Goal: Task Accomplishment & Management: Use online tool/utility

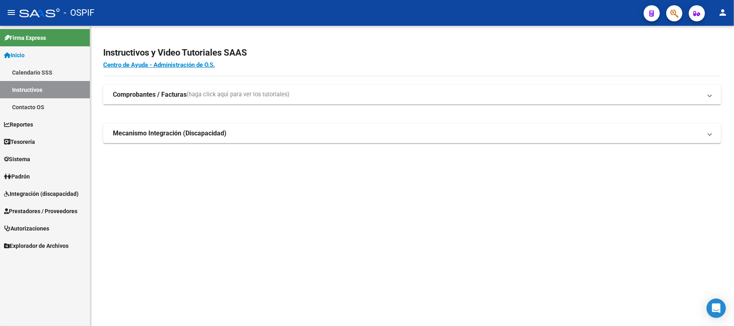
drag, startPoint x: 76, startPoint y: 212, endPoint x: 73, endPoint y: 220, distance: 8.7
click at [76, 213] on span "Prestadores / Proveedores" at bounding box center [40, 211] width 73 height 9
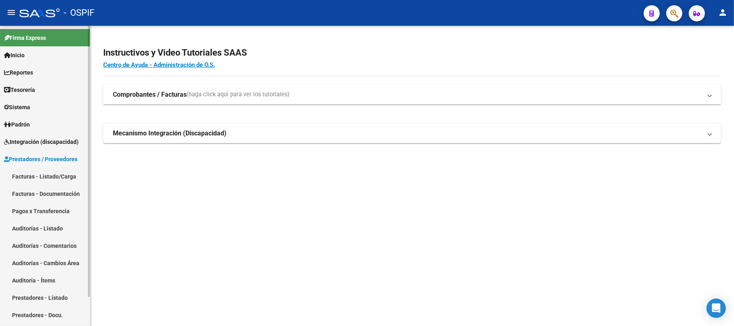
click at [69, 174] on link "Facturas - Listado/Carga" at bounding box center [45, 176] width 90 height 17
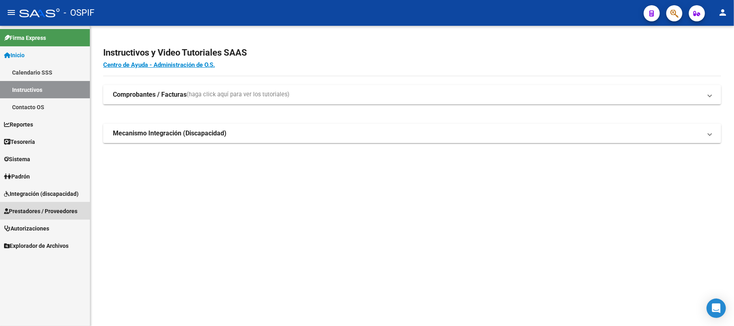
click at [52, 210] on span "Prestadores / Proveedores" at bounding box center [40, 211] width 73 height 9
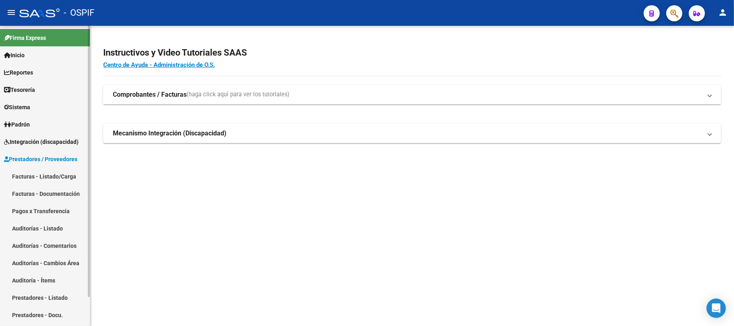
click at [56, 177] on link "Facturas - Listado/Carga" at bounding box center [45, 176] width 90 height 17
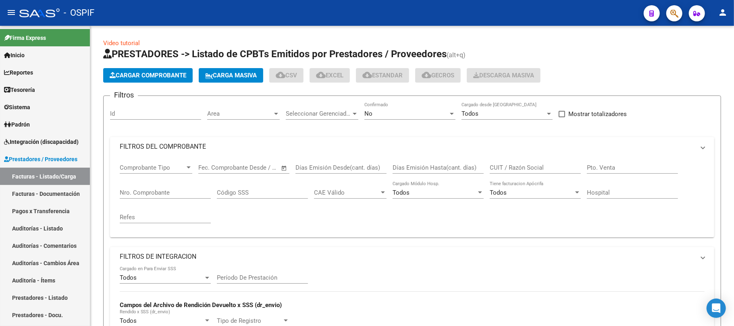
click at [381, 144] on mat-panel-title "FILTROS DEL COMPROBANTE" at bounding box center [407, 146] width 575 height 9
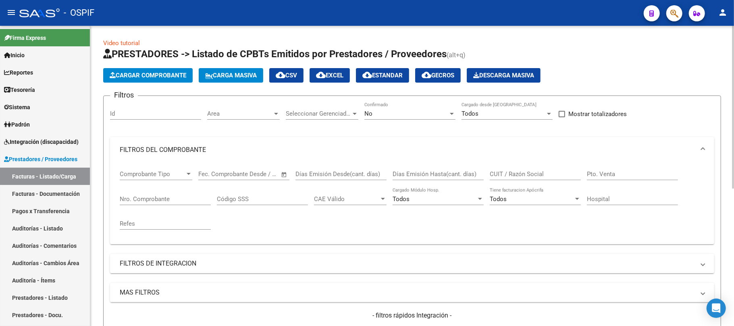
click at [402, 116] on div "No" at bounding box center [406, 113] width 84 height 7
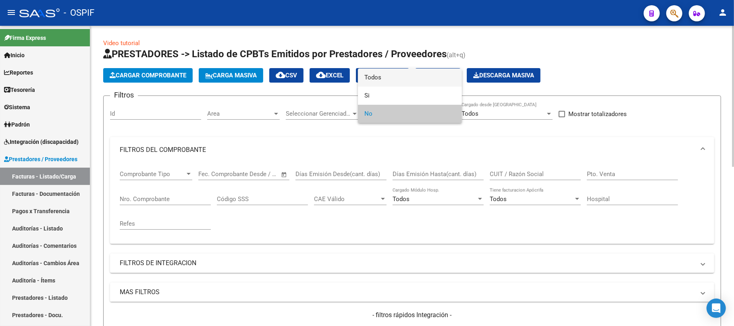
click at [404, 82] on span "Todos" at bounding box center [409, 78] width 91 height 18
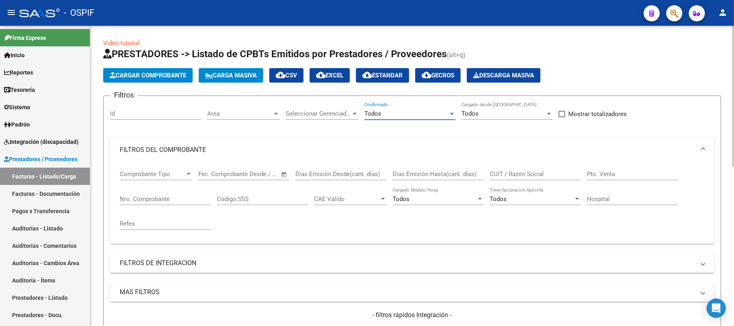
click at [524, 173] on input "CUIT / Razón Social" at bounding box center [535, 173] width 91 height 7
drag, startPoint x: 525, startPoint y: 170, endPoint x: 506, endPoint y: 171, distance: 19.4
paste input "U.NU.C. COLOR ESPERANZA S.R.L."
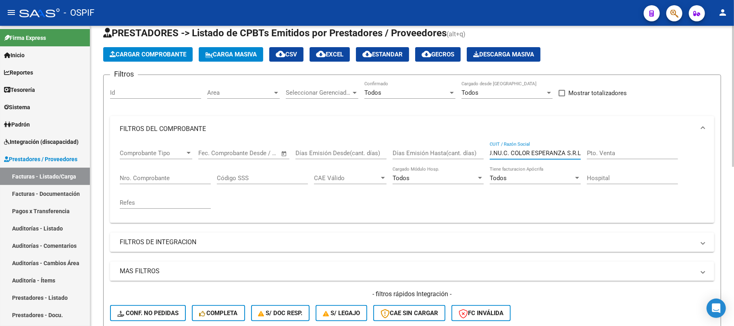
scroll to position [54, 0]
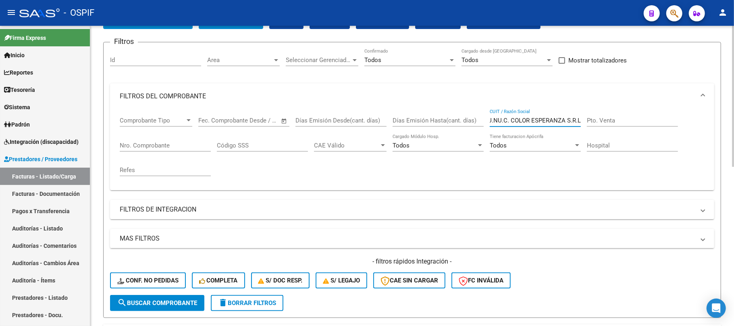
type input "U.NU.C. COLOR ESPERANZA S.R.L."
click at [178, 302] on span "search Buscar Comprobante" at bounding box center [157, 302] width 80 height 7
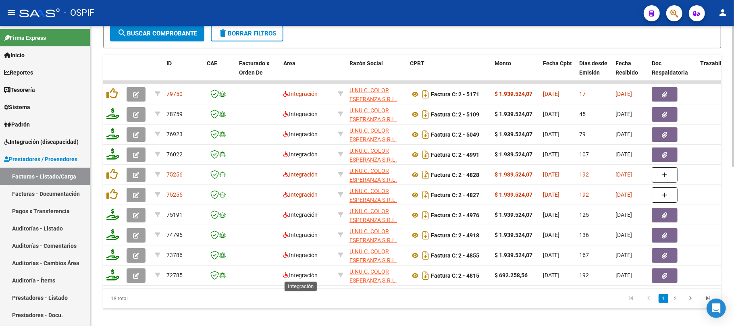
scroll to position [339, 0]
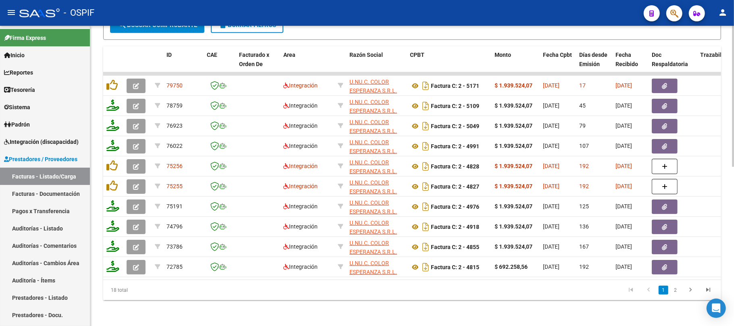
drag, startPoint x: 261, startPoint y: 282, endPoint x: 294, endPoint y: 274, distance: 33.7
click at [313, 280] on div "18 total 1 2" at bounding box center [412, 290] width 618 height 20
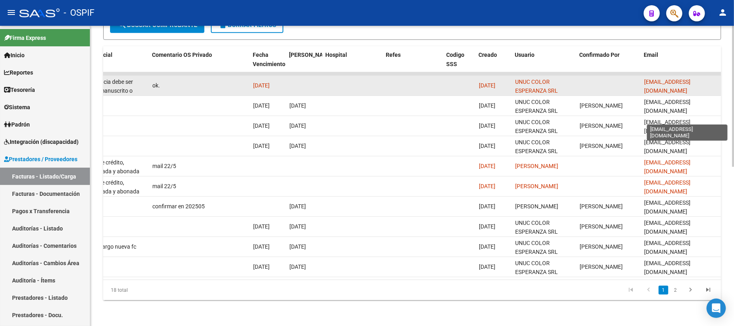
click at [671, 79] on span "unuccoloresperanza@hotmail.com" at bounding box center [667, 87] width 46 height 16
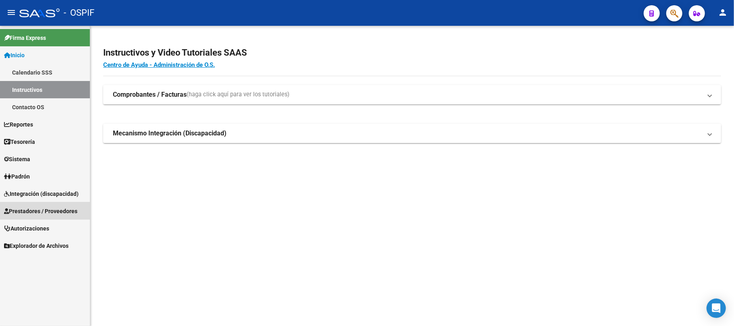
click at [24, 217] on link "Prestadores / Proveedores" at bounding box center [45, 210] width 90 height 17
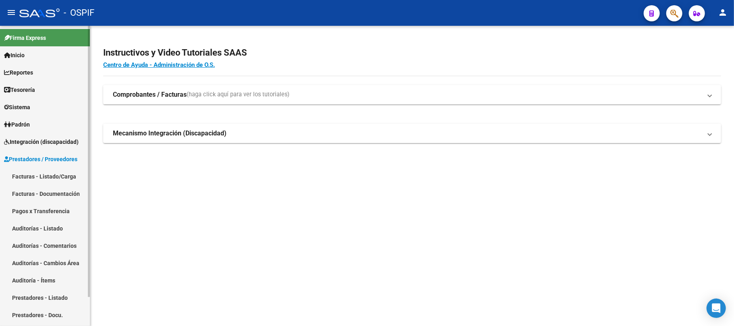
click at [35, 175] on link "Facturas - Listado/Carga" at bounding box center [45, 176] width 90 height 17
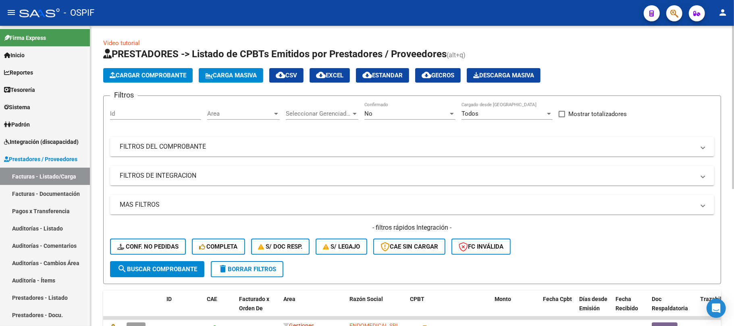
click at [354, 147] on mat-panel-title "FILTROS DEL COMPROBANTE" at bounding box center [407, 146] width 575 height 9
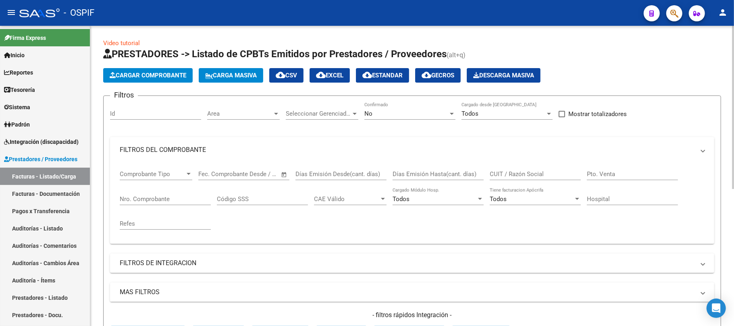
click at [408, 105] on div "No Confirmado" at bounding box center [409, 110] width 91 height 17
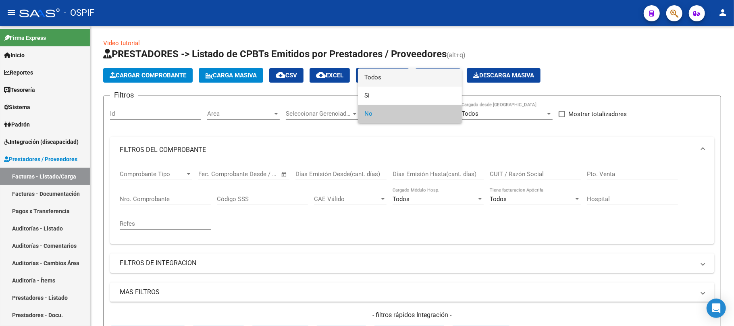
click at [395, 79] on span "Todos" at bounding box center [409, 78] width 91 height 18
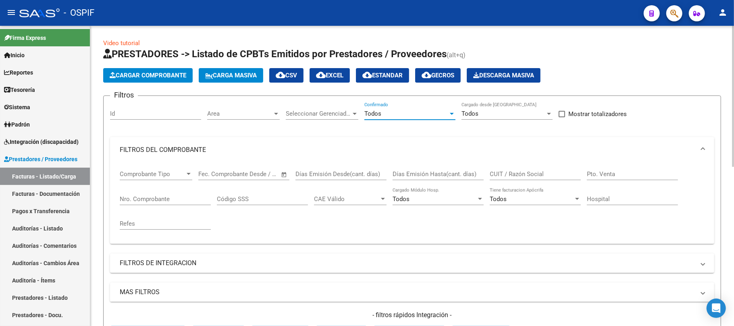
click at [528, 173] on input "CUIT / Razón Social" at bounding box center [535, 173] width 91 height 7
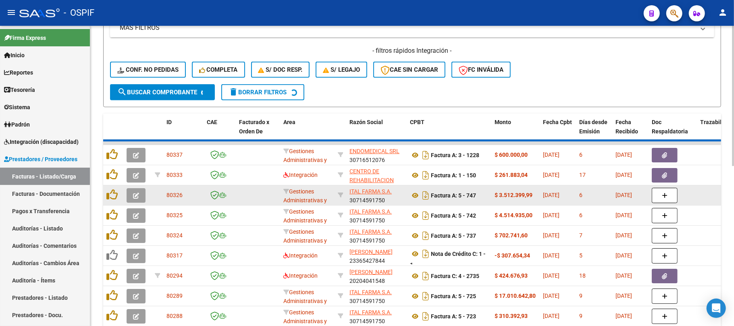
scroll to position [268, 0]
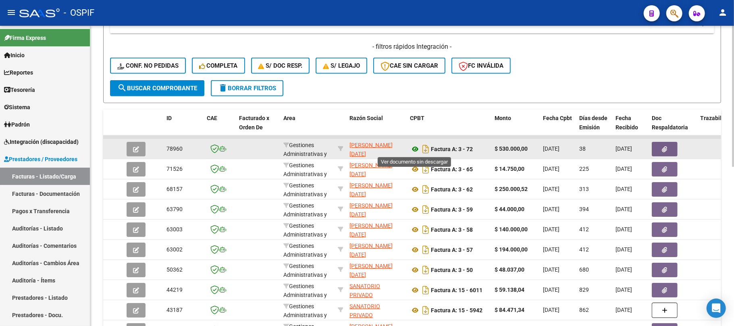
type input "FIGUERO"
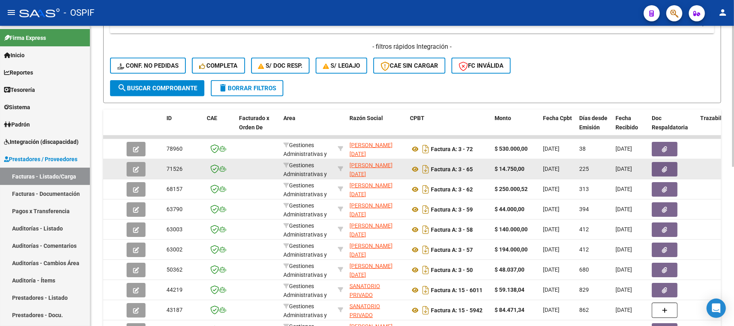
click at [658, 165] on button "button" at bounding box center [665, 169] width 26 height 15
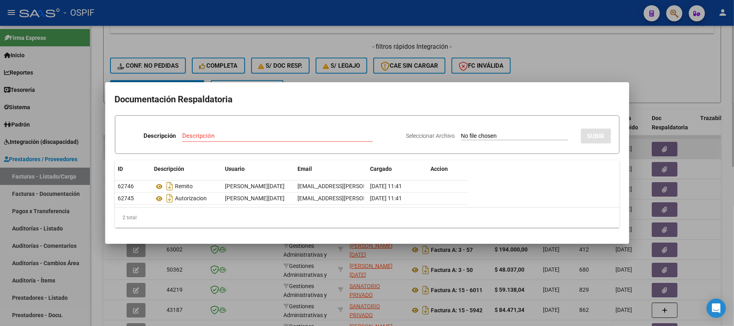
click at [637, 147] on div at bounding box center [367, 163] width 734 height 326
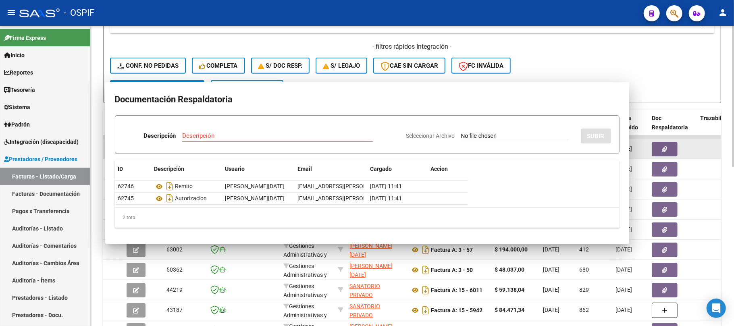
click at [666, 147] on icon "button" at bounding box center [664, 149] width 5 height 6
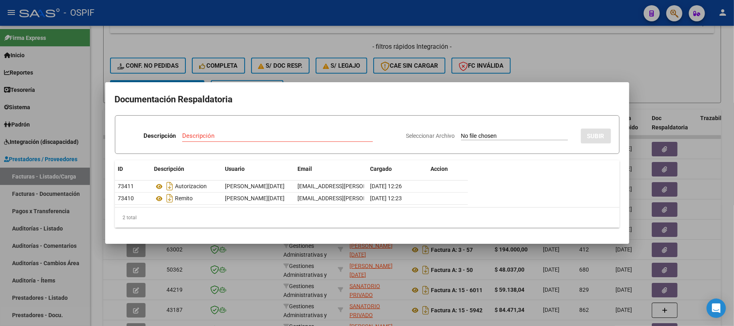
click at [423, 80] on div at bounding box center [367, 163] width 734 height 326
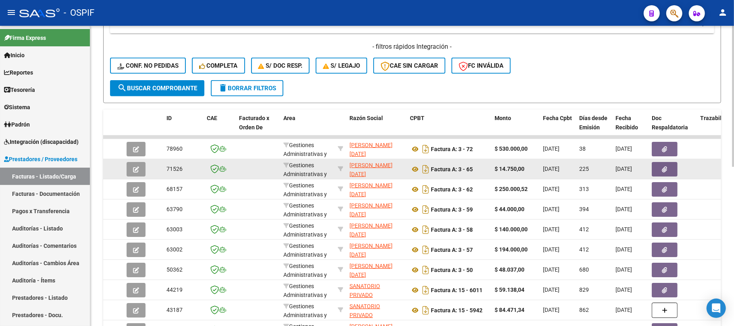
click at [662, 170] on icon "button" at bounding box center [664, 169] width 5 height 6
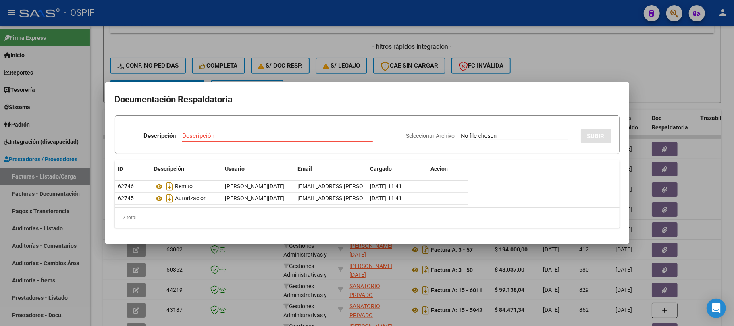
click at [463, 20] on div at bounding box center [367, 163] width 734 height 326
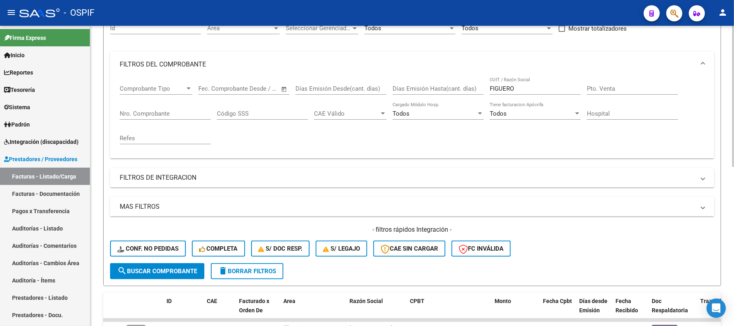
scroll to position [54, 0]
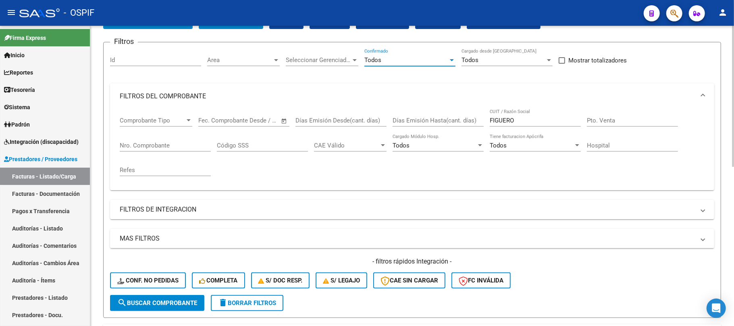
click at [424, 61] on div "Todos" at bounding box center [406, 59] width 84 height 7
click at [527, 123] on div at bounding box center [367, 163] width 734 height 326
click at [527, 123] on input "FIGUERO" at bounding box center [535, 120] width 91 height 7
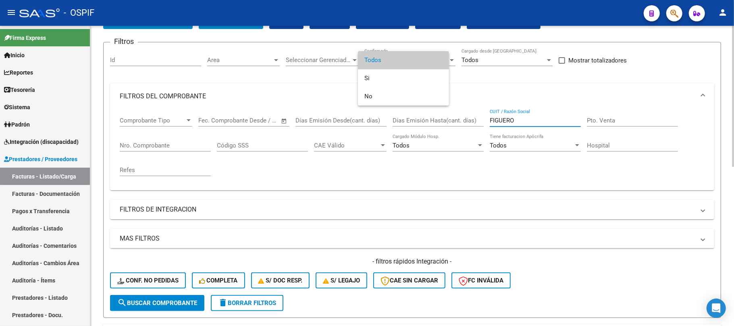
click at [538, 114] on div "FIGUERO CUIT / Razón Social" at bounding box center [535, 117] width 91 height 17
click at [531, 120] on input "FIGUERO" at bounding box center [535, 120] width 91 height 7
click at [531, 121] on input "FIGUERO" at bounding box center [535, 120] width 91 height 7
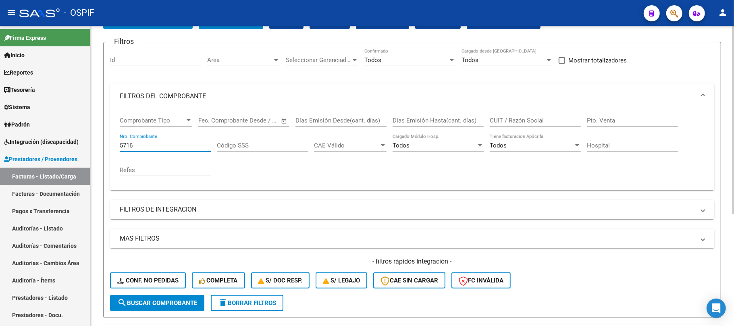
scroll to position [178, 0]
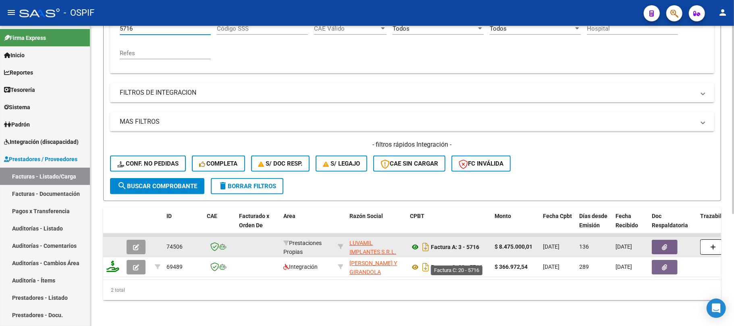
type input "5716"
click at [671, 237] on datatable-body-cell at bounding box center [672, 247] width 48 height 20
click at [666, 244] on icon "button" at bounding box center [664, 247] width 5 height 6
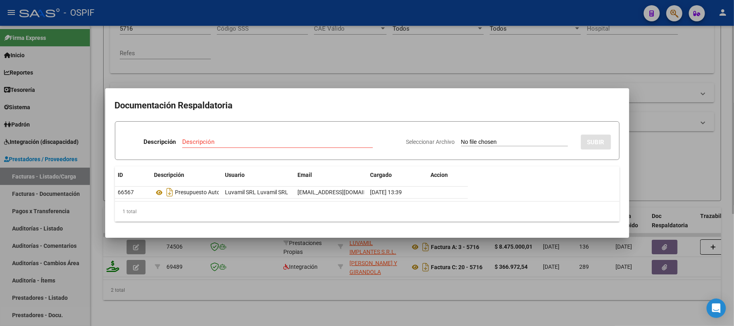
drag, startPoint x: 376, startPoint y: 258, endPoint x: 416, endPoint y: 34, distance: 227.2
click at [376, 258] on div at bounding box center [367, 163] width 734 height 326
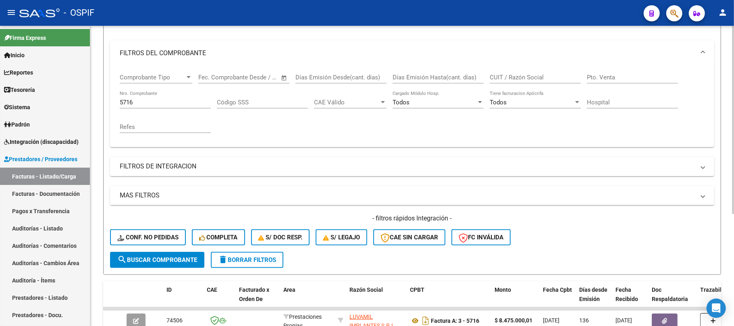
scroll to position [0, 0]
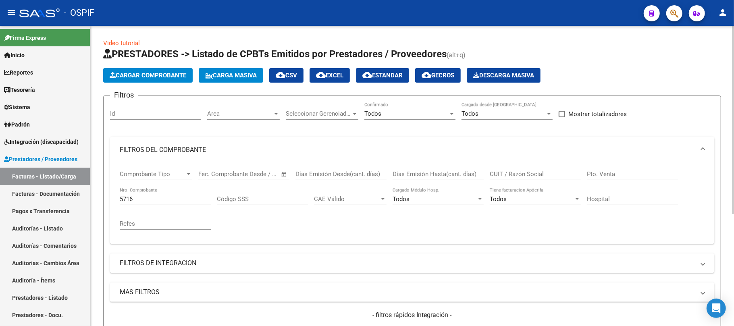
click at [518, 171] on input "CUIT / Razón Social" at bounding box center [535, 173] width 91 height 7
drag, startPoint x: 186, startPoint y: 200, endPoint x: 102, endPoint y: 185, distance: 84.8
click at [104, 185] on form "Filtros Id Area Area Seleccionar Gerenciador Seleccionar Gerenciador Todos Conf…" at bounding box center [412, 234] width 618 height 276
click at [534, 175] on input "CUIT / Razón Social" at bounding box center [535, 173] width 91 height 7
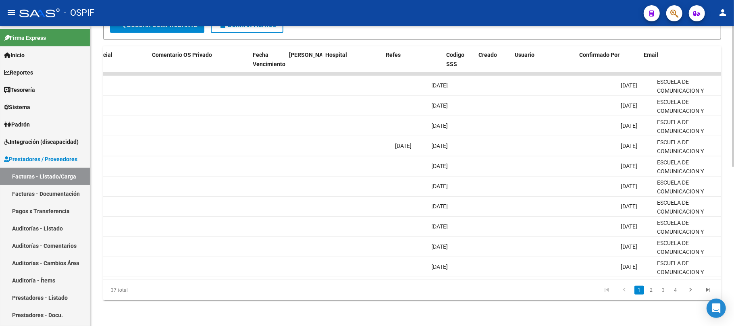
scroll to position [0, 1460]
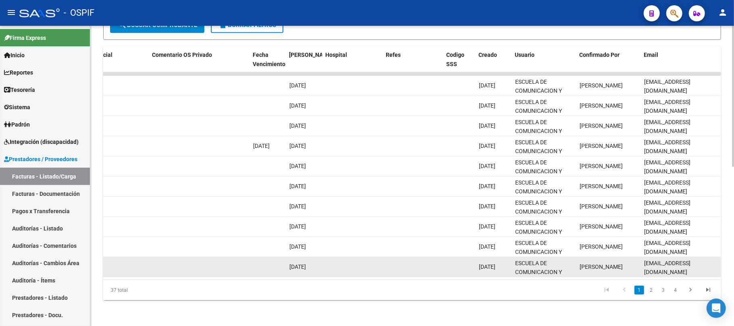
type input "siembra"
click at [670, 260] on span "siembraecyl.s.a@gmail.com" at bounding box center [667, 268] width 46 height 16
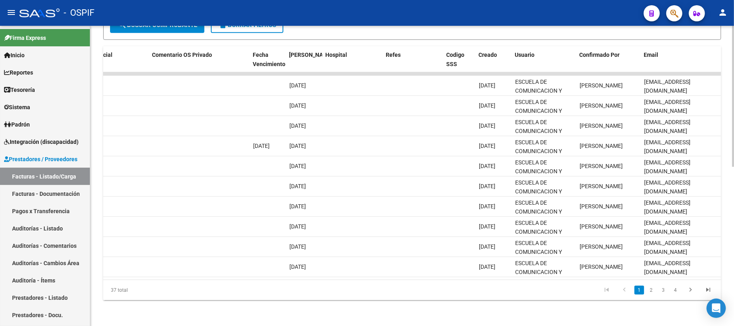
drag, startPoint x: 569, startPoint y: 280, endPoint x: 563, endPoint y: 278, distance: 7.4
click at [563, 279] on div "ID CAE Facturado x Orden De Area Razón Social CPBT Monto Fecha Cpbt Días desde …" at bounding box center [412, 173] width 618 height 254
click at [384, 293] on datatable-pager "1 2 3 4" at bounding box center [473, 290] width 488 height 14
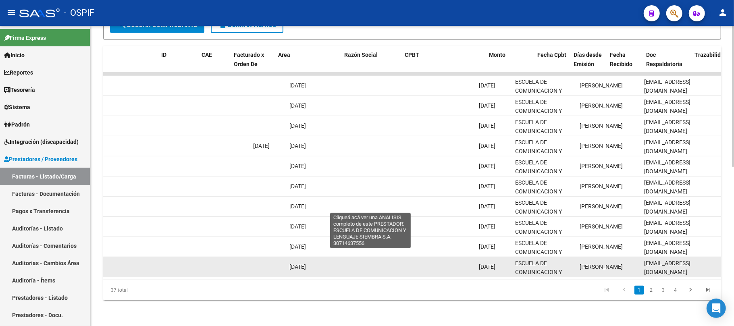
scroll to position [0, 5]
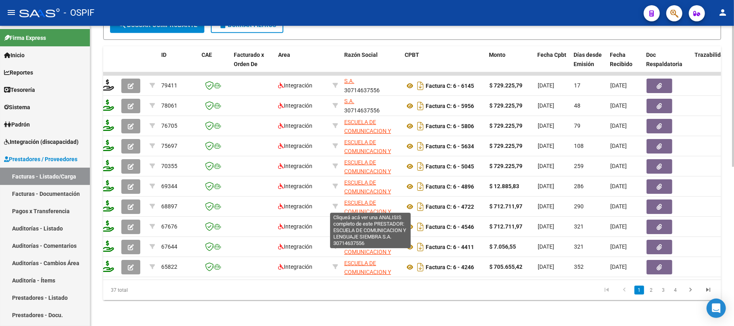
drag, startPoint x: 351, startPoint y: 256, endPoint x: 413, endPoint y: 282, distance: 66.5
click at [414, 280] on div "ID CAE Facturado x Orden De Area Razón Social CPBT Monto Fecha Cpbt Días desde …" at bounding box center [412, 173] width 618 height 254
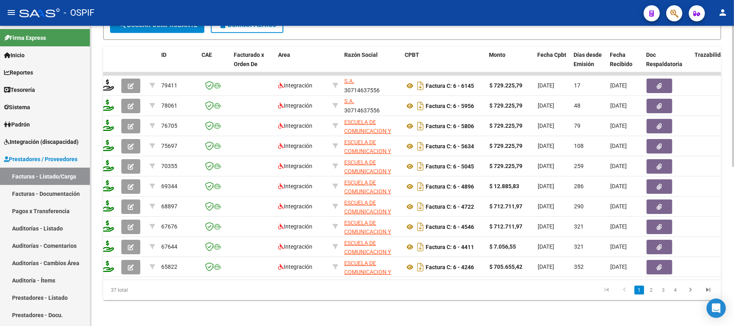
click at [413, 282] on div "37 total 1 2 3 4" at bounding box center [412, 290] width 618 height 20
drag, startPoint x: 379, startPoint y: 255, endPoint x: 397, endPoint y: 277, distance: 28.5
click at [409, 280] on div "ID CAE Facturado x Orden De Area Razón Social CPBT Monto Fecha Cpbt Días desde …" at bounding box center [412, 173] width 618 height 254
click at [387, 288] on datatable-pager "1 2 3 4" at bounding box center [473, 290] width 488 height 14
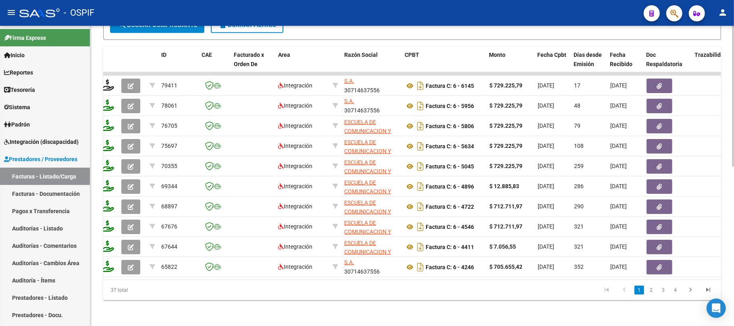
drag, startPoint x: 378, startPoint y: 278, endPoint x: 394, endPoint y: 296, distance: 24.0
click at [394, 296] on div "ID CAE Facturado x Orden De Area Razón Social CPBT Monto Fecha Cpbt Días desde …" at bounding box center [412, 173] width 618 height 254
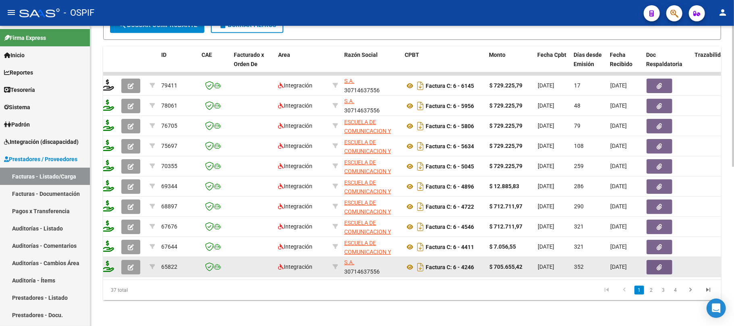
click at [358, 264] on div "ESCUELA DE COMUNICACION Y LENGUAJE SIEMBRA S.A. 30714637556" at bounding box center [371, 267] width 54 height 17
